Goal: Check status: Check status

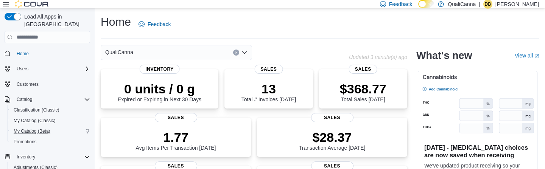
scroll to position [94, 0]
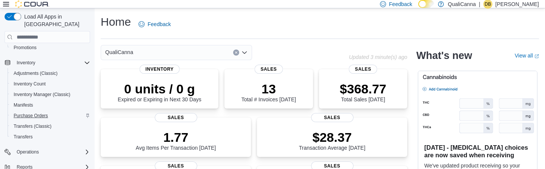
click at [31, 113] on span "Purchase Orders" at bounding box center [31, 116] width 34 height 6
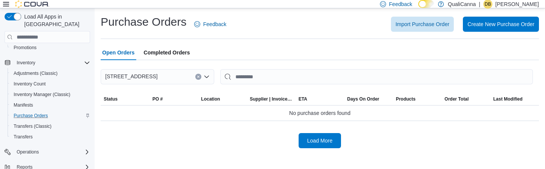
click at [169, 54] on span "Completed Orders" at bounding box center [167, 52] width 46 height 15
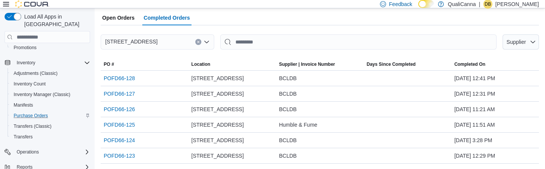
scroll to position [35, 0]
click at [122, 94] on link "POFD66-127" at bounding box center [119, 93] width 31 height 9
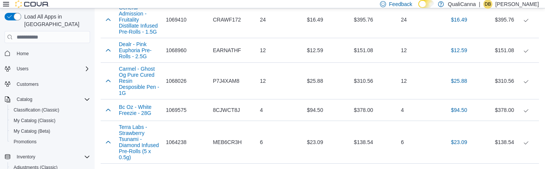
scroll to position [2660, 0]
